Goal: Information Seeking & Learning: Learn about a topic

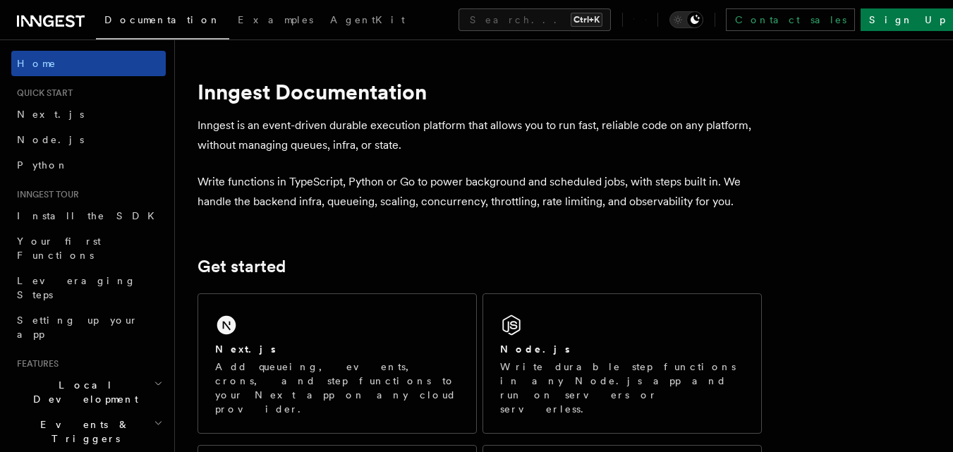
click at [32, 63] on span "Home" at bounding box center [36, 63] width 39 height 14
click at [42, 65] on span "Home" at bounding box center [36, 63] width 39 height 14
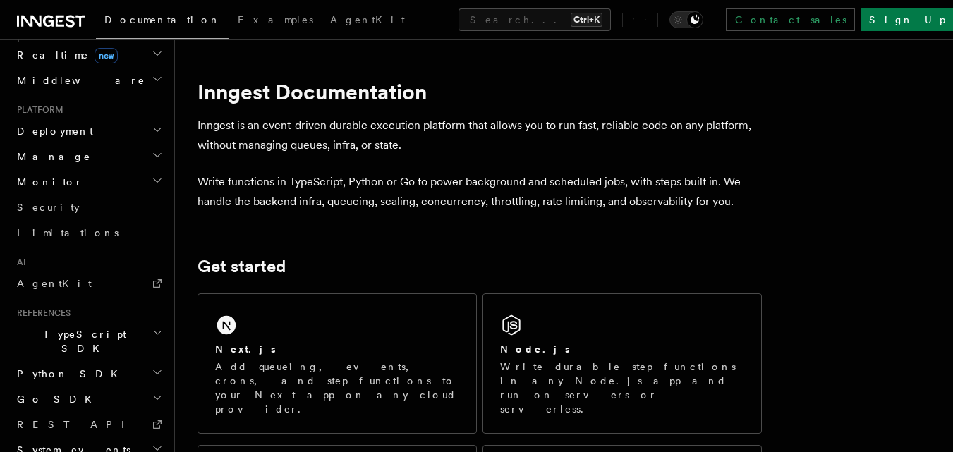
scroll to position [676, 0]
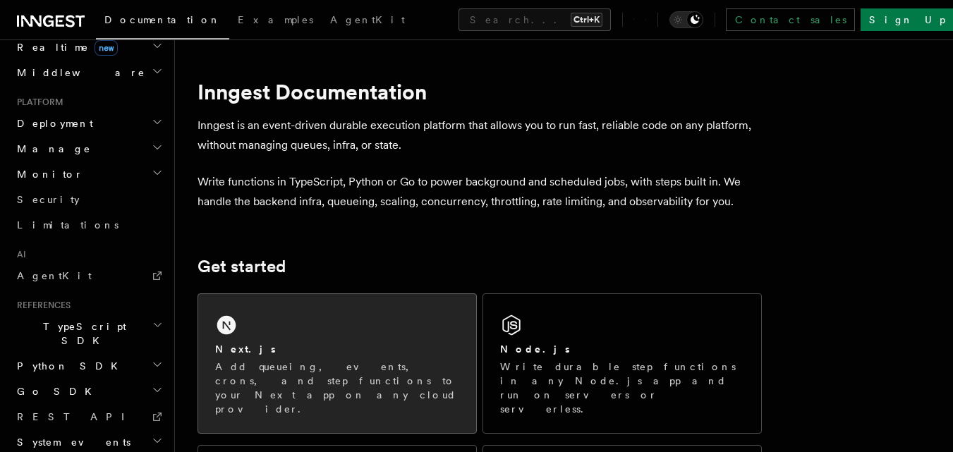
click at [296, 347] on div "Next.js" at bounding box center [337, 349] width 244 height 15
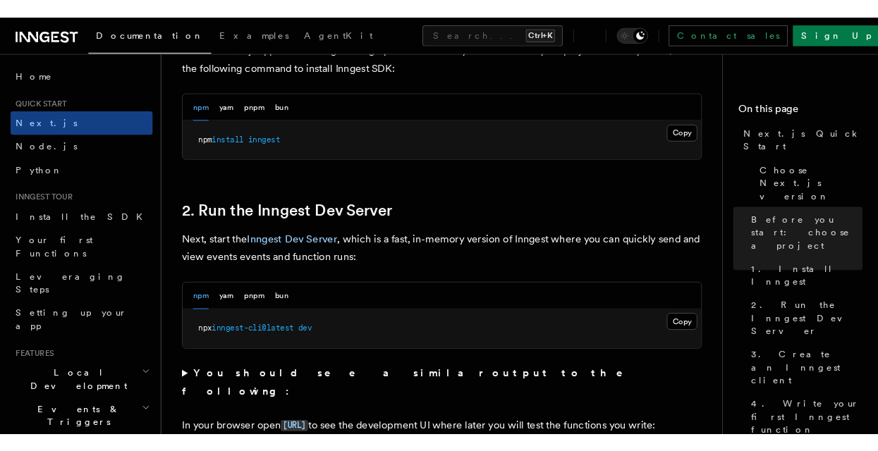
scroll to position [851, 0]
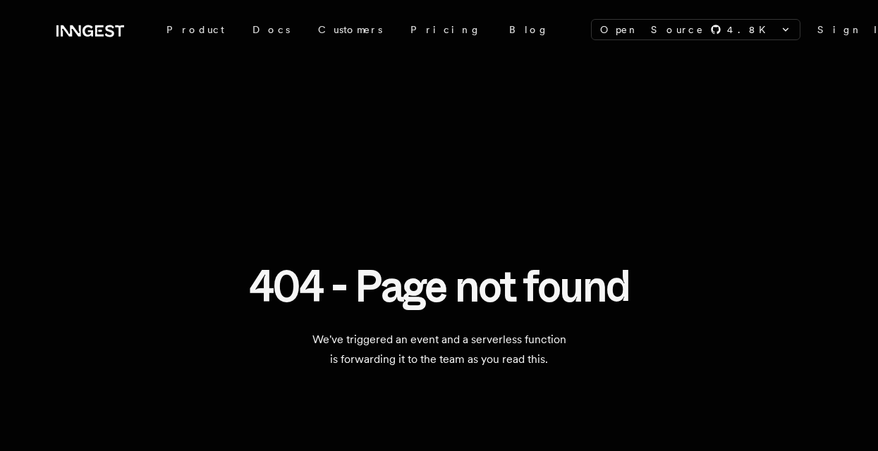
click at [817, 24] on link "Sign In" at bounding box center [858, 30] width 82 height 14
